Goal: Navigation & Orientation: Find specific page/section

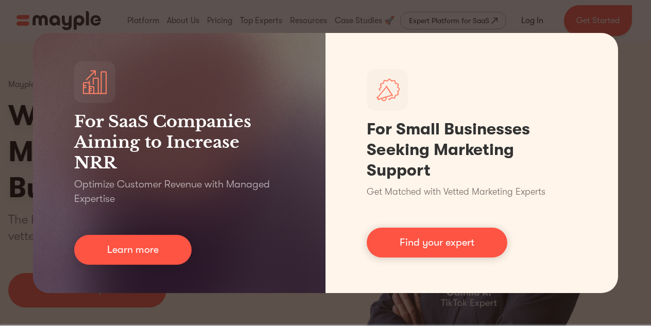
click at [345, 17] on div "For SaaS Companies Aiming to Increase NRR Optimize Customer Revenue with Manage…" at bounding box center [325, 163] width 651 height 326
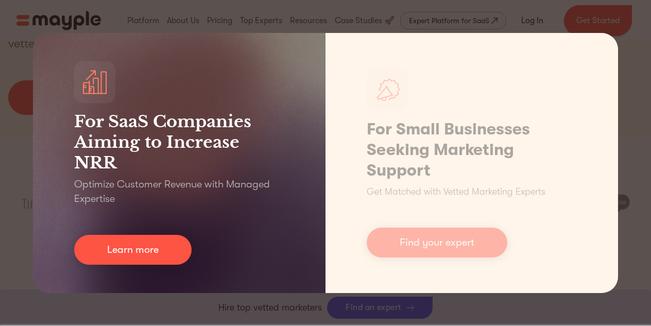
scroll to position [246, 0]
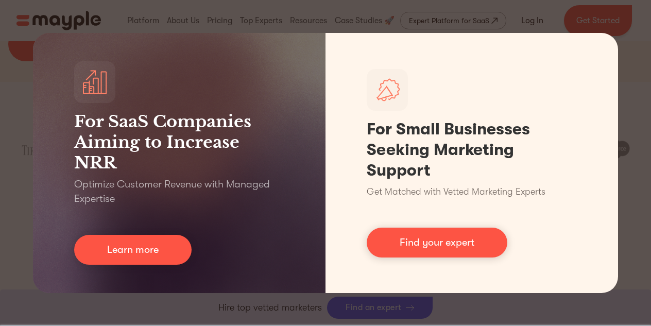
click at [326, 307] on div "For SaaS Companies Aiming to Increase NRR Optimize Customer Revenue with Manage…" at bounding box center [325, 163] width 651 height 326
click at [10, 138] on div "For SaaS Companies Aiming to Increase NRR Optimize Customer Revenue with Manage…" at bounding box center [325, 163] width 651 height 326
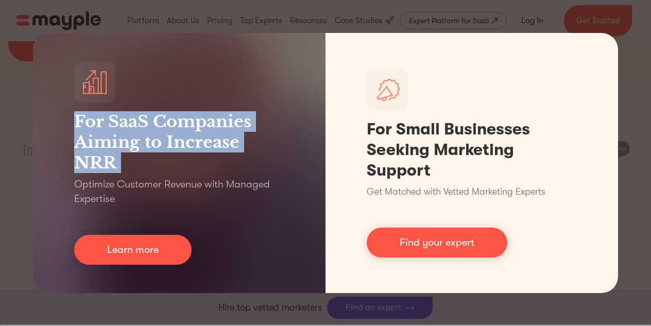
click at [10, 138] on div "For SaaS Companies Aiming to Increase NRR Optimize Customer Revenue with Manage…" at bounding box center [325, 163] width 651 height 326
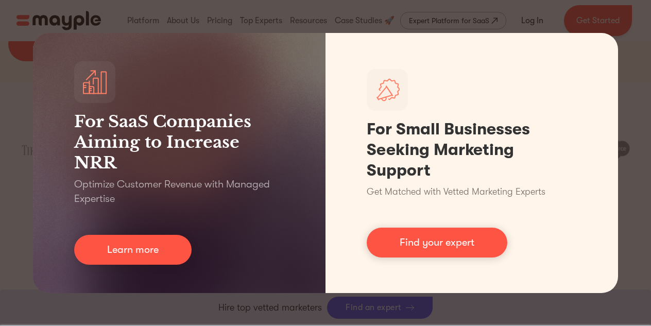
click at [483, 311] on div "For SaaS Companies Aiming to Increase NRR Optimize Customer Revenue with Manage…" at bounding box center [325, 163] width 651 height 326
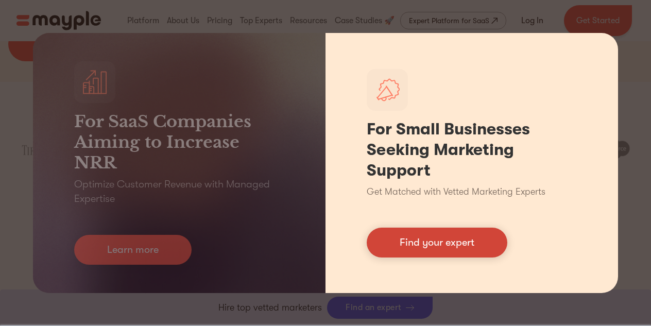
click at [436, 238] on link "Find your expert" at bounding box center [437, 243] width 141 height 30
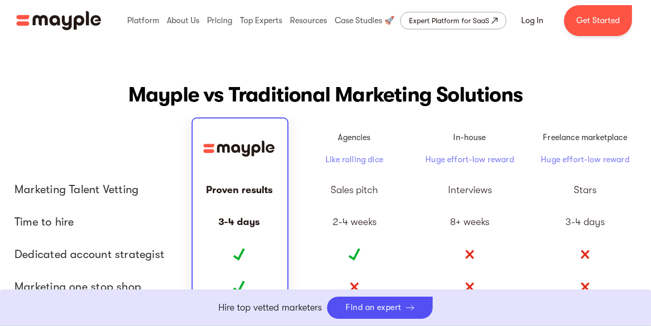
scroll to position [2310, 0]
